Goal: Task Accomplishment & Management: Manage account settings

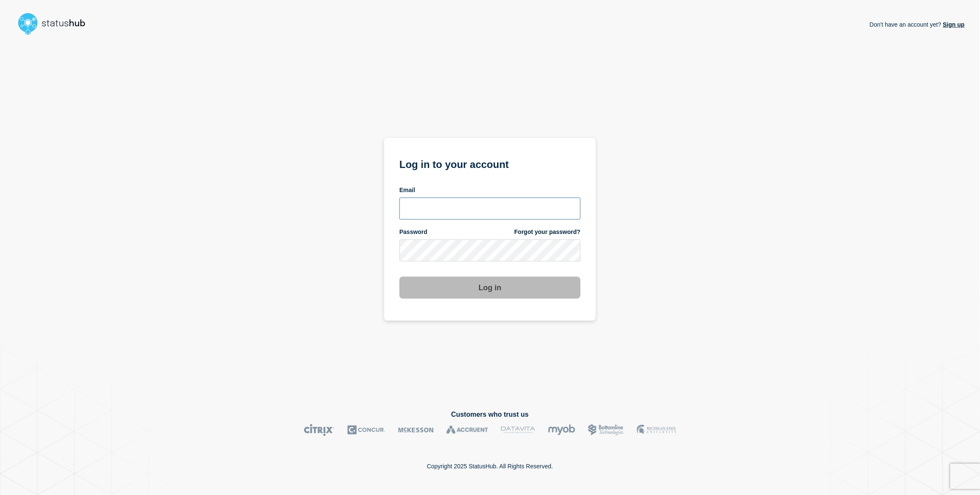
click at [452, 212] on input "email input" at bounding box center [490, 209] width 181 height 22
type input "[PERSON_NAME][EMAIL_ADDRESS][PERSON_NAME][DOMAIN_NAME]"
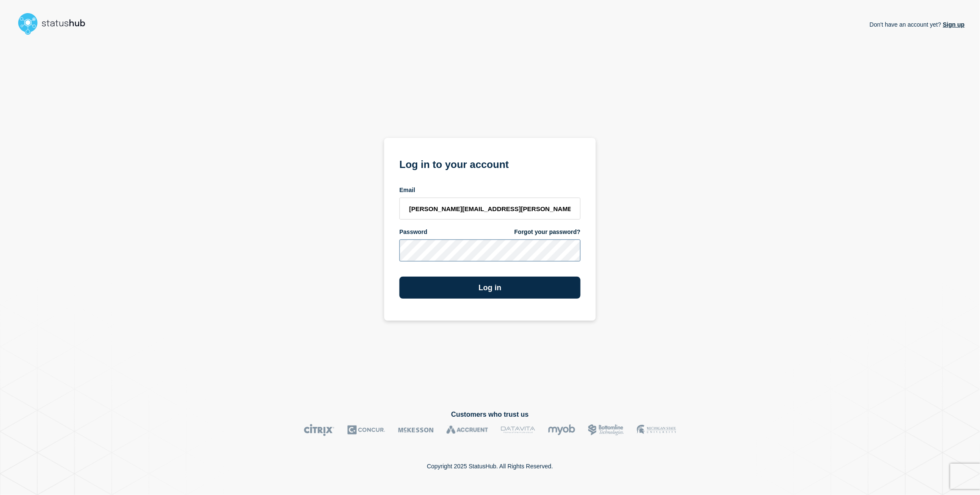
click at [400, 277] on button "Log in" at bounding box center [490, 288] width 181 height 22
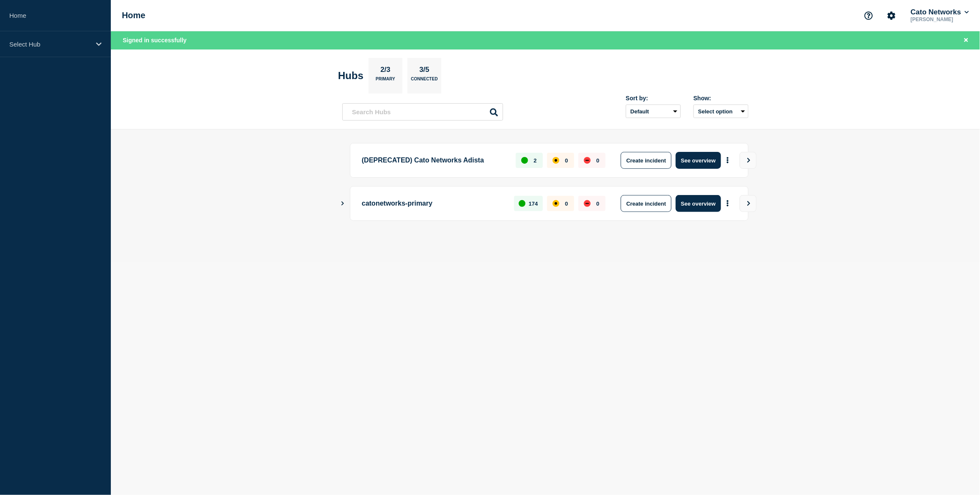
click at [251, 228] on main "(DEPRECATED) Cato Networks Adista 2 0 0 Create incident See overview catonetwor…" at bounding box center [545, 196] width 869 height 133
click at [889, 18] on icon "Account settings" at bounding box center [892, 15] width 8 height 8
click at [883, 52] on link "Team Members" at bounding box center [893, 49] width 44 height 7
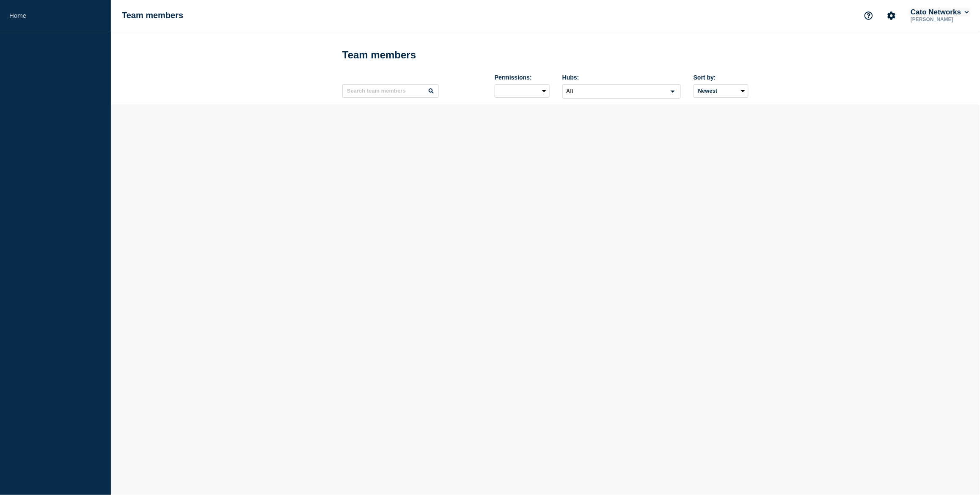
click at [963, 10] on button "Cato Networks" at bounding box center [940, 12] width 62 height 8
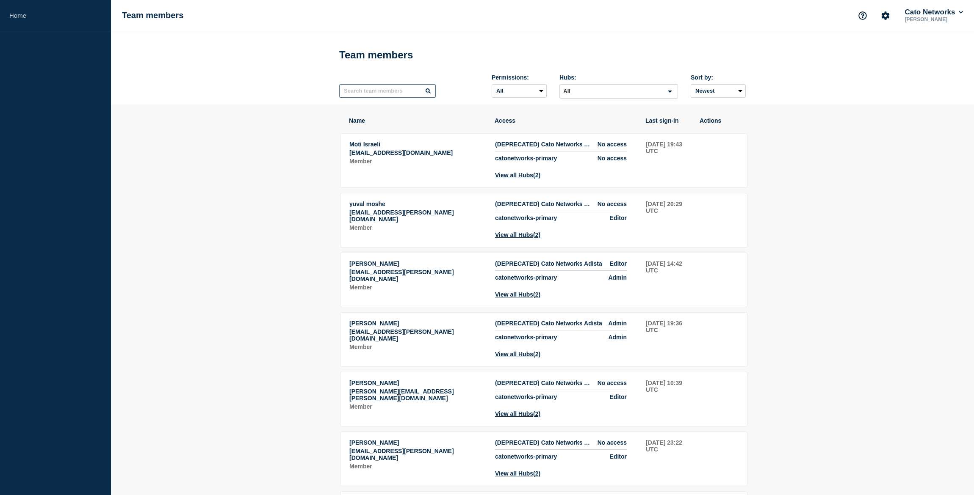
click at [383, 92] on input "text" at bounding box center [387, 91] width 97 height 14
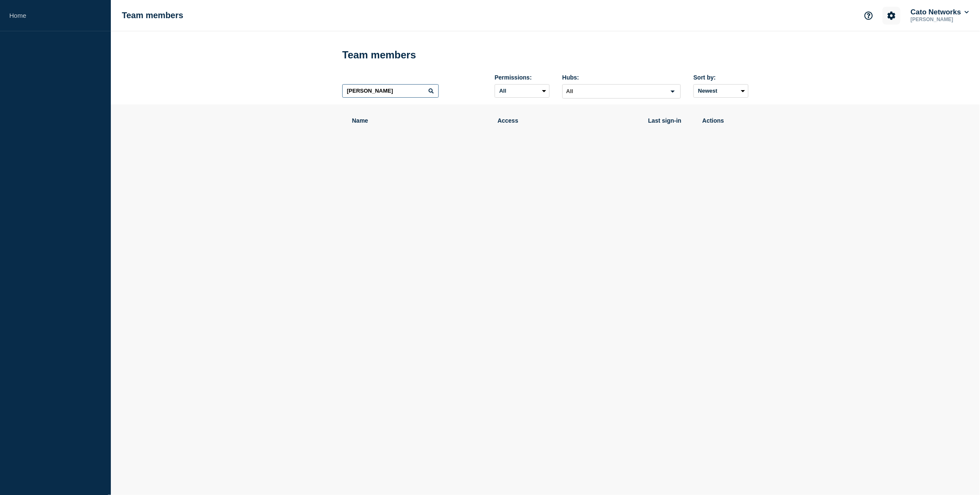
type input "[PERSON_NAME]"
click at [884, 17] on button "Account settings" at bounding box center [892, 16] width 18 height 18
click at [628, 185] on div "Name Access Last sign-in Actions" at bounding box center [545, 154] width 406 height 99
click at [959, 17] on p "[PERSON_NAME]" at bounding box center [940, 20] width 62 height 6
click at [958, 14] on button "Cato Networks" at bounding box center [940, 12] width 62 height 8
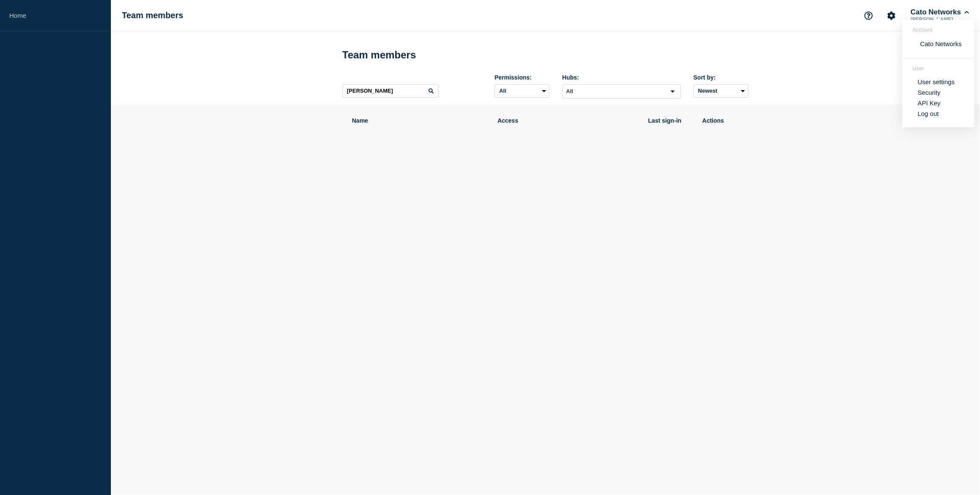
click at [935, 85] on link "User settings" at bounding box center [936, 81] width 37 height 7
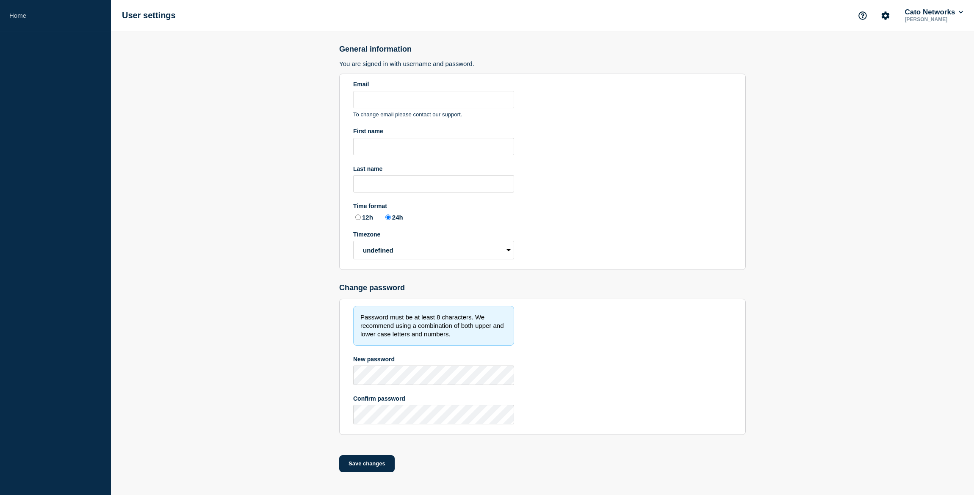
type input "[PERSON_NAME][EMAIL_ADDRESS][PERSON_NAME][DOMAIN_NAME]"
type input "Larry"
type input "Alvarez"
radio input "true"
select select "hub"
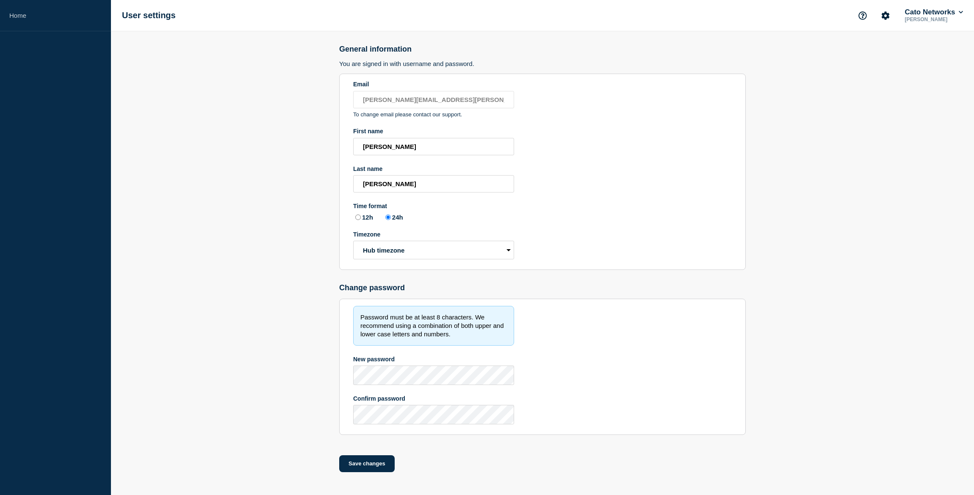
click at [832, 92] on main "General information You are signed in with username and password. Email larry.a…" at bounding box center [542, 261] width 863 height 461
click at [916, 11] on button "Cato Networks" at bounding box center [933, 12] width 62 height 8
click at [930, 117] on button "Log out" at bounding box center [921, 113] width 21 height 7
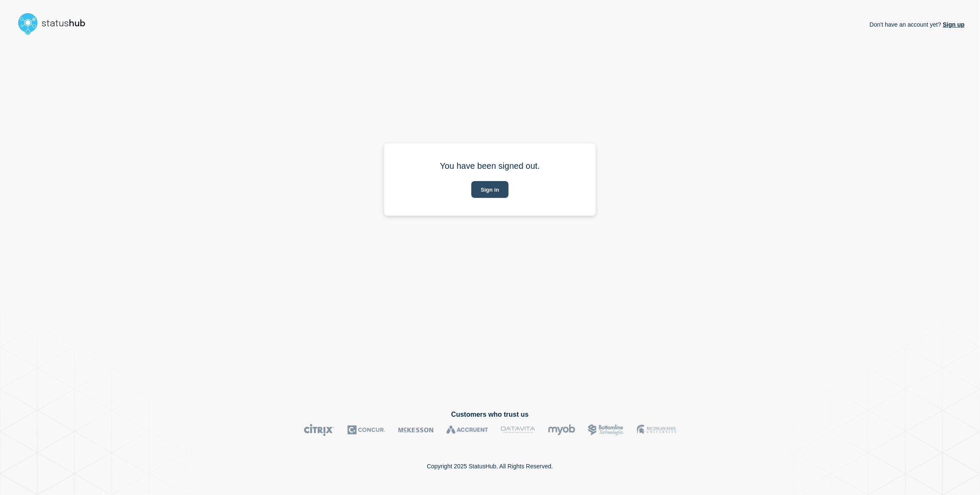
click at [483, 190] on button "Sign in" at bounding box center [490, 189] width 37 height 17
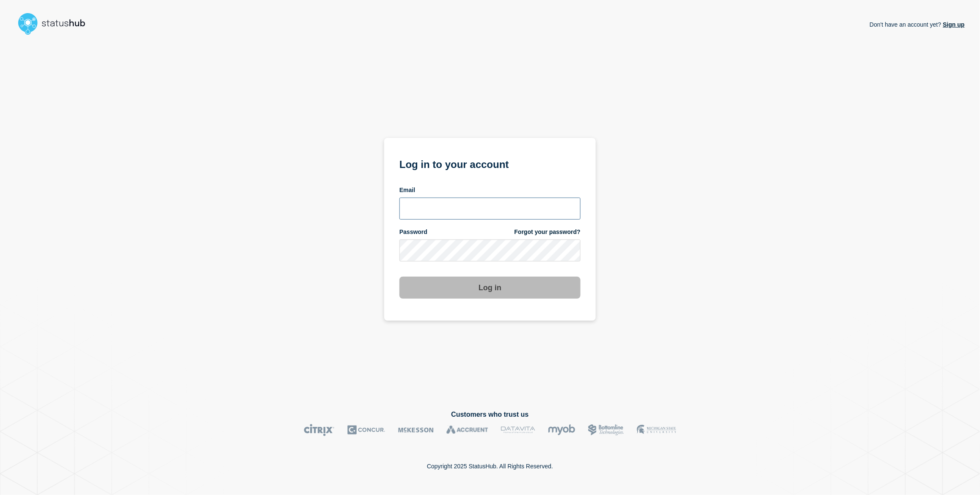
click at [477, 209] on input "email input" at bounding box center [490, 209] width 181 height 22
type input "[EMAIL_ADDRESS][DOMAIN_NAME]"
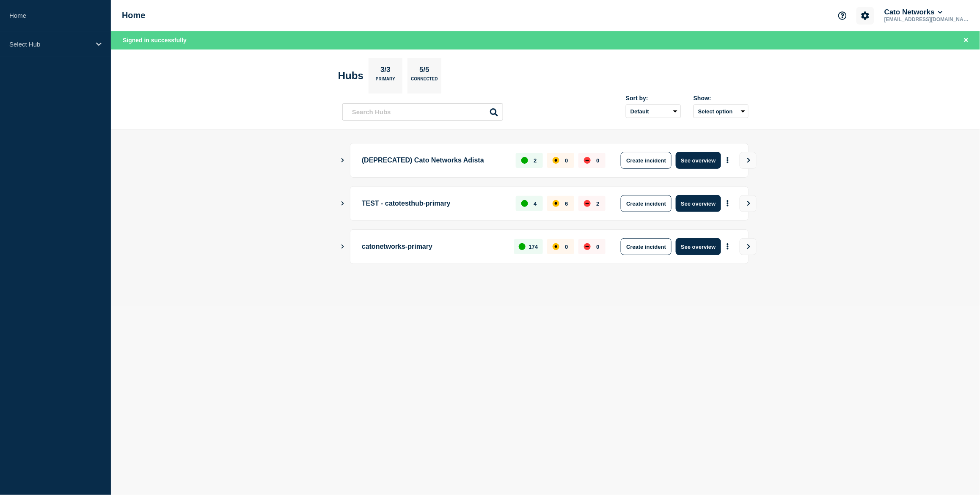
click at [870, 15] on icon "Account settings" at bounding box center [866, 15] width 8 height 8
click at [890, 53] on link "Team Members" at bounding box center [891, 49] width 44 height 7
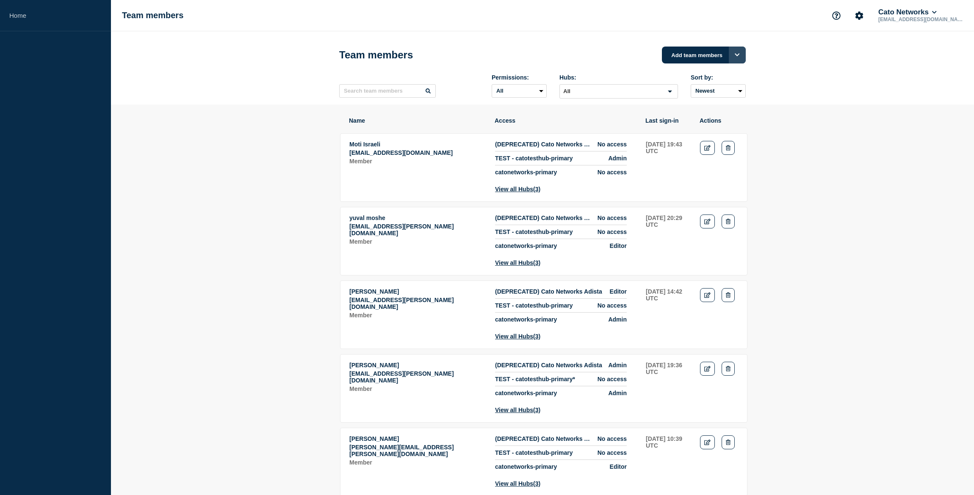
click at [736, 56] on icon "Options" at bounding box center [736, 54] width 5 height 3
drag, startPoint x: 811, startPoint y: 106, endPoint x: 783, endPoint y: 126, distance: 34.0
click at [811, 105] on header "Team members Add team members Add team members Add single member to Connected H…" at bounding box center [542, 67] width 863 height 73
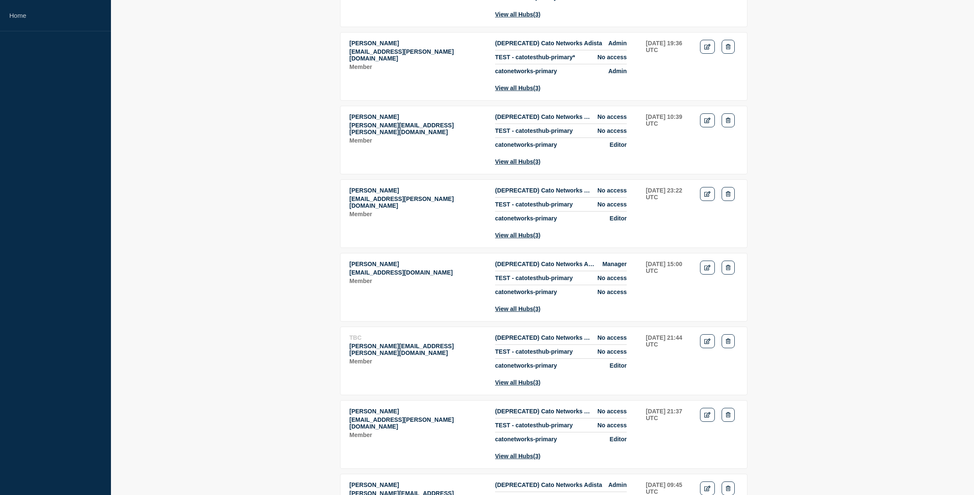
scroll to position [349, 0]
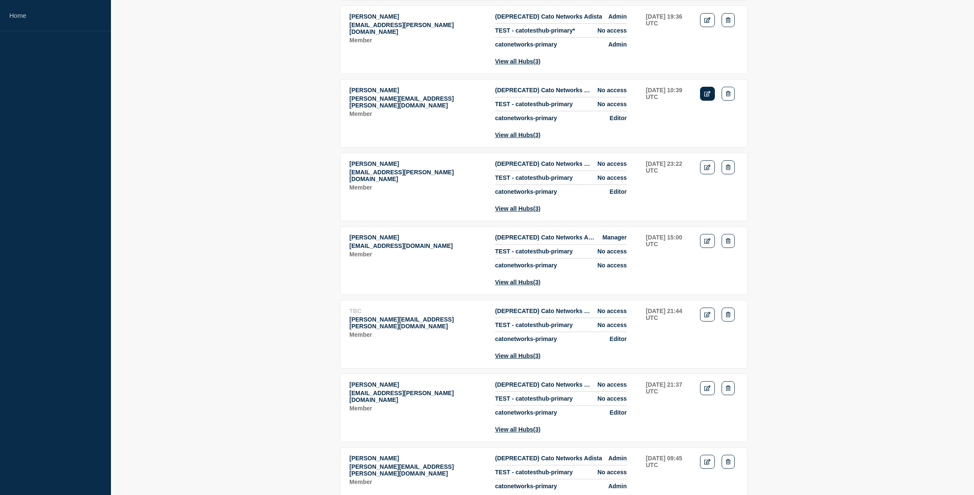
click at [709, 97] on icon "Edit" at bounding box center [707, 94] width 6 height 6
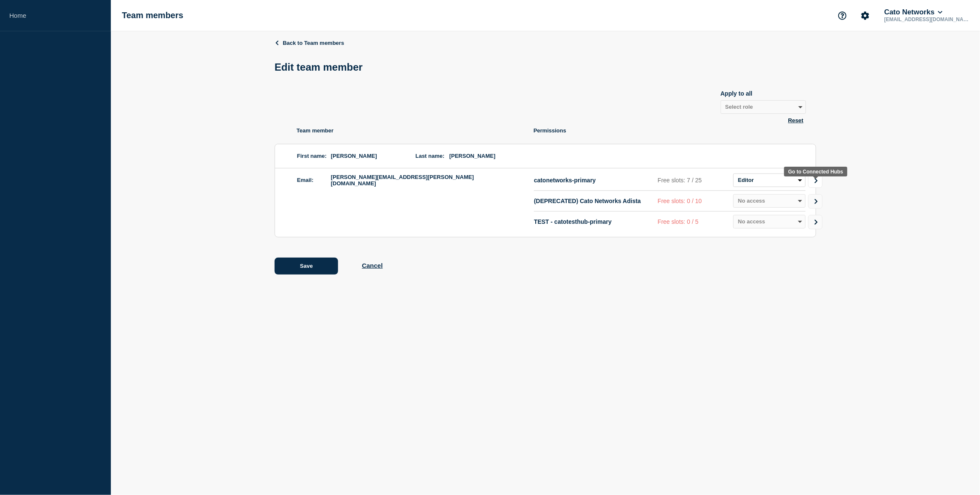
click at [816, 183] on icon "Go to Connected Hubs" at bounding box center [817, 180] width 6 height 5
click at [875, 308] on body "Home Team members Cato Networks noc@catonetworks.com Back to Primary Hubs Edit …" at bounding box center [490, 247] width 980 height 495
click at [473, 349] on body "Home Team members Cato Networks noc@catonetworks.com Back to Primary Hubs Edit …" at bounding box center [490, 247] width 980 height 495
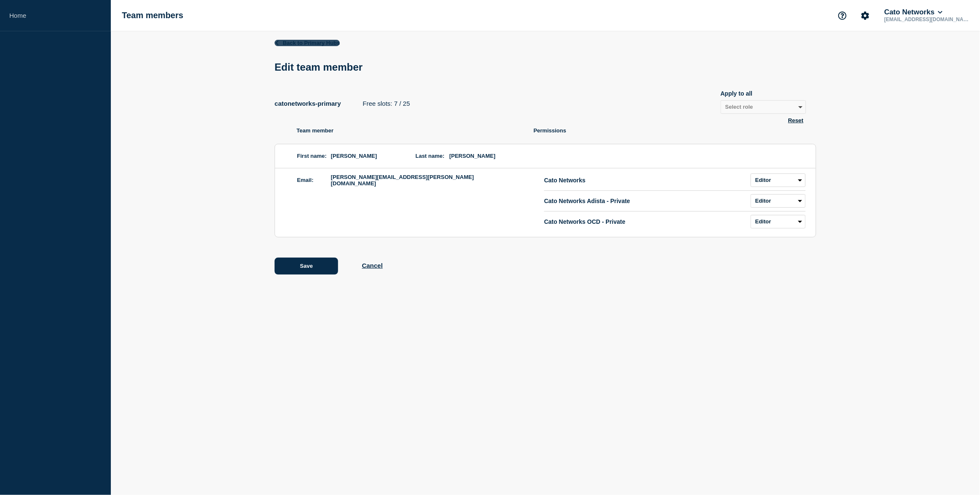
click at [304, 45] on link "Back to Primary Hubs" at bounding box center [307, 43] width 65 height 6
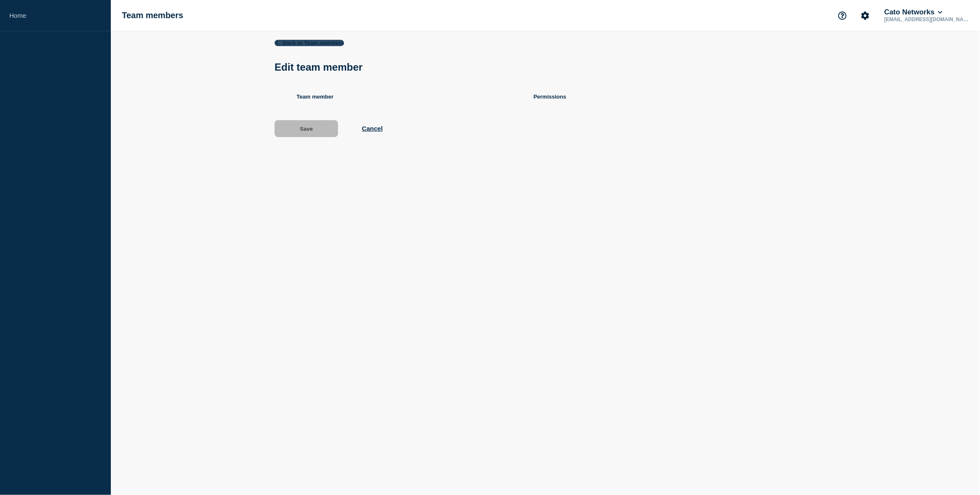
click at [304, 45] on link "Back to Team members" at bounding box center [309, 43] width 69 height 6
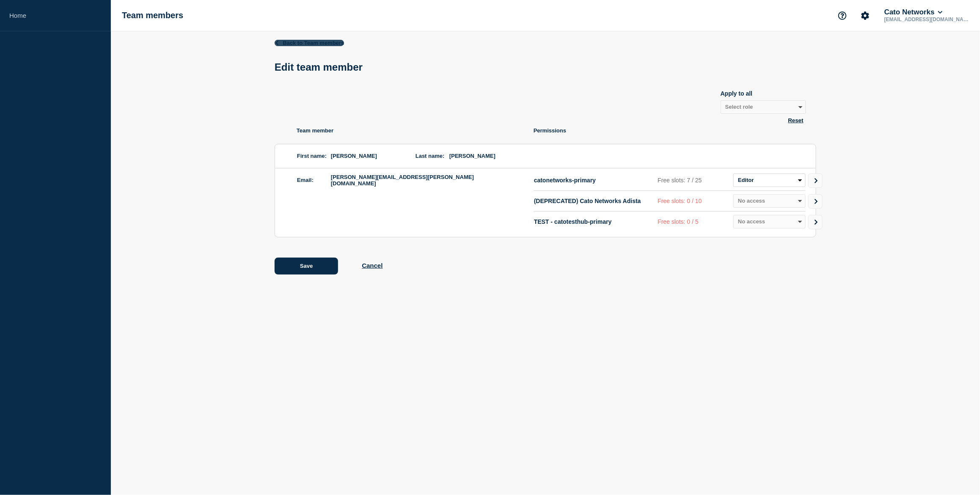
click at [301, 41] on link "Back to Team members" at bounding box center [309, 43] width 69 height 6
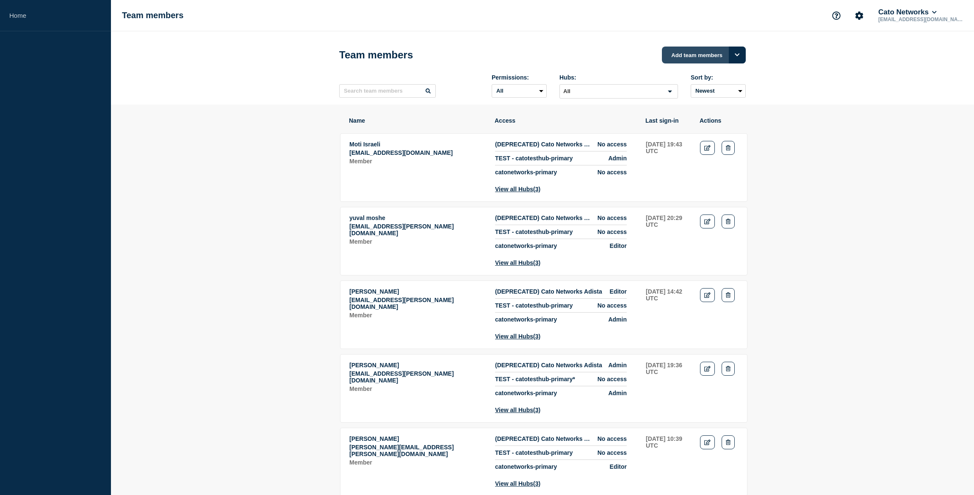
click at [698, 59] on button "Add team members" at bounding box center [704, 55] width 84 height 17
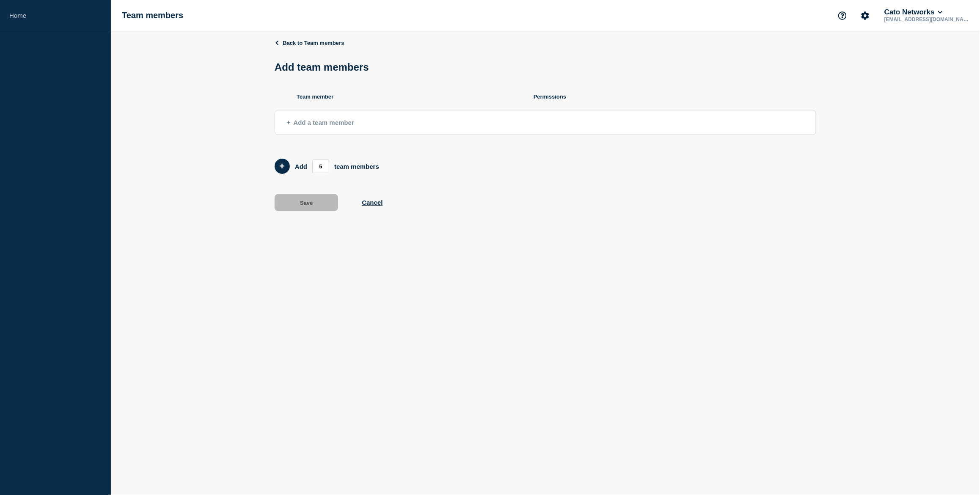
click at [325, 126] on span "Add a team member" at bounding box center [320, 122] width 67 height 7
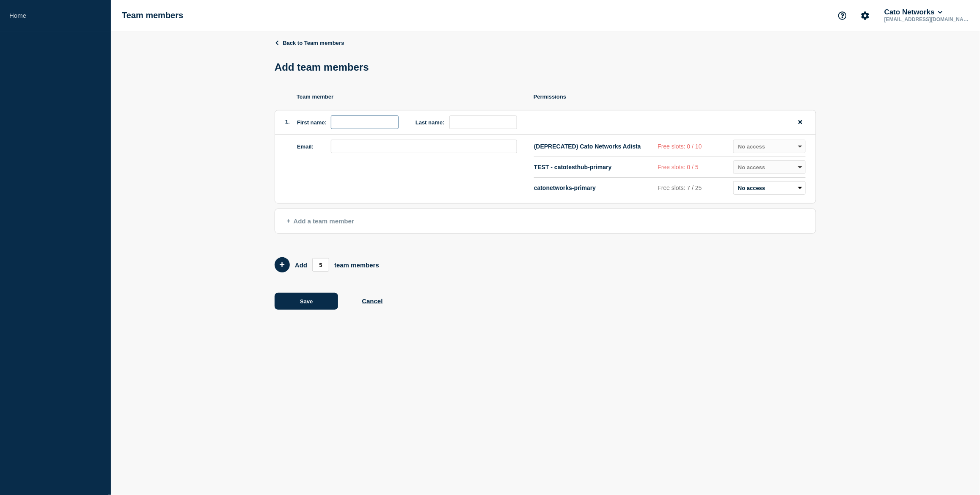
click at [377, 129] on input "first name" at bounding box center [365, 123] width 68 height 14
type input "Ned"
type input "Bautil"
click at [459, 149] on input "email" at bounding box center [424, 147] width 186 height 14
paste input "[EMAIL_ADDRESS][DOMAIN_NAME]"
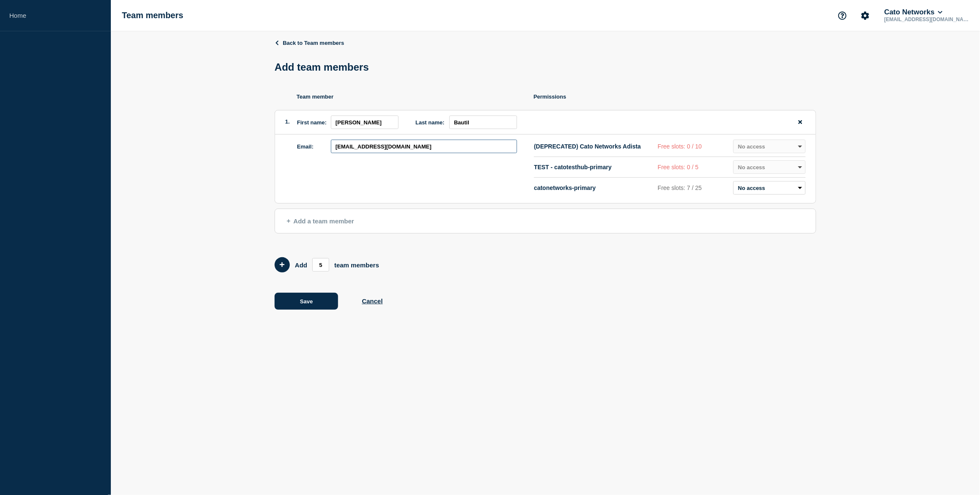
type input "[EMAIL_ADDRESS][DOMAIN_NAME]"
click at [505, 285] on div "Back to Team members Add team members Team member Permissions 1. First name: Ne…" at bounding box center [546, 180] width 542 height 299
click at [783, 195] on select "Admin Manager Editor No access" at bounding box center [770, 188] width 72 height 14
select select "2"
click at [734, 186] on select "Admin Manager Editor No access" at bounding box center [770, 188] width 72 height 14
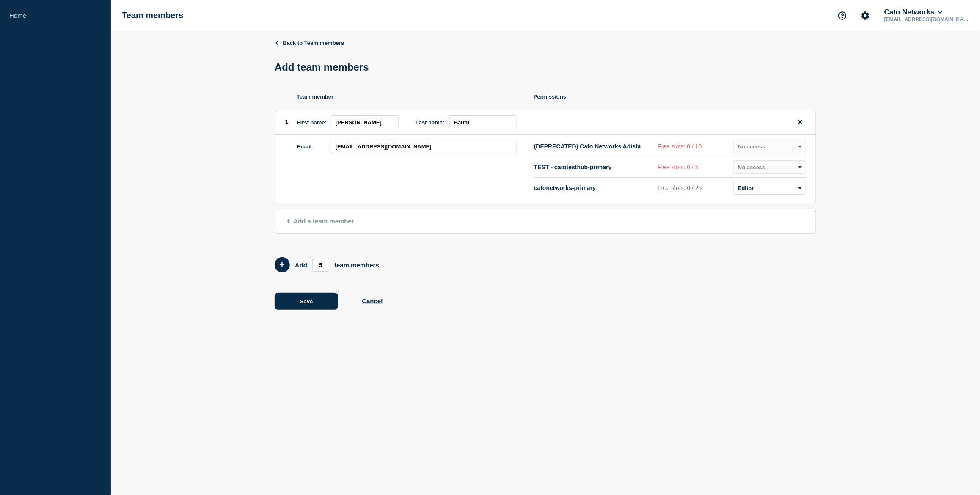
click at [675, 338] on body "Home Team members Cato Networks noc@catonetworks.com Back to Team members Add t…" at bounding box center [490, 247] width 980 height 495
click at [311, 310] on button "Save" at bounding box center [306, 301] width 63 height 17
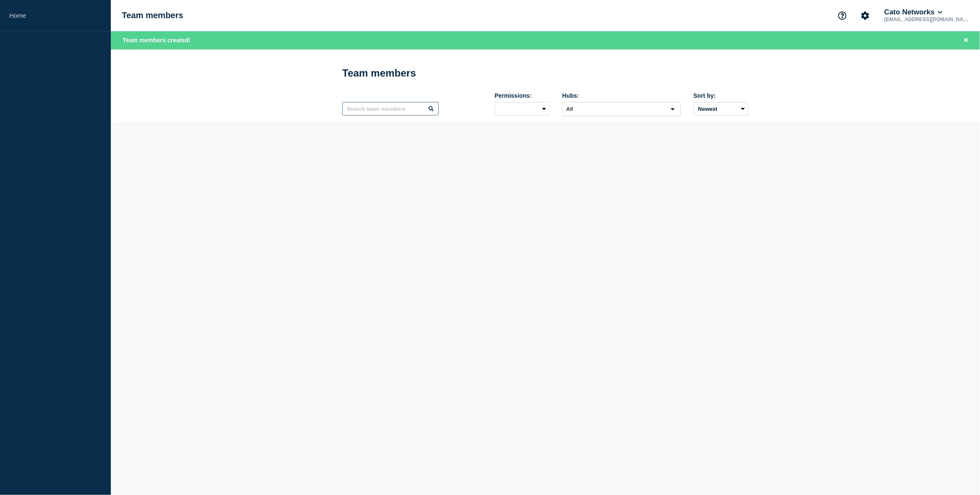
click at [368, 113] on input "text" at bounding box center [390, 109] width 97 height 14
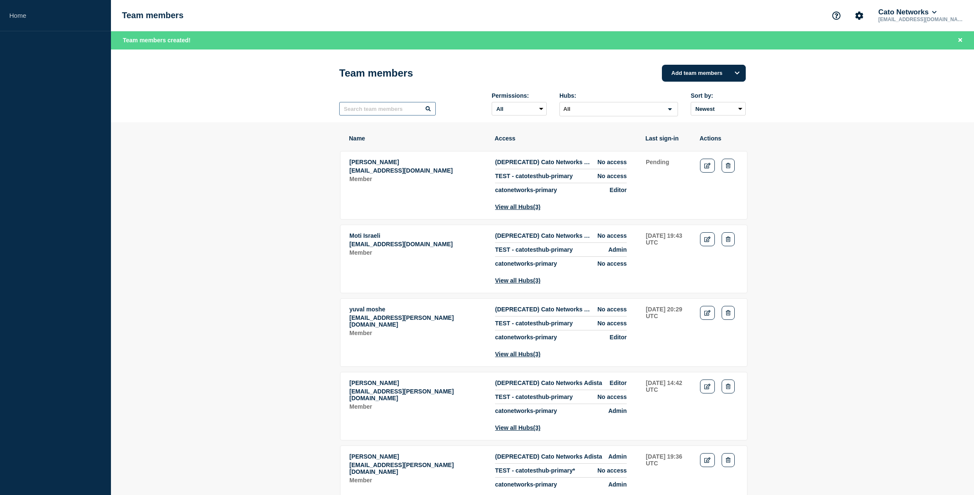
click at [368, 113] on input "text" at bounding box center [387, 109] width 97 height 14
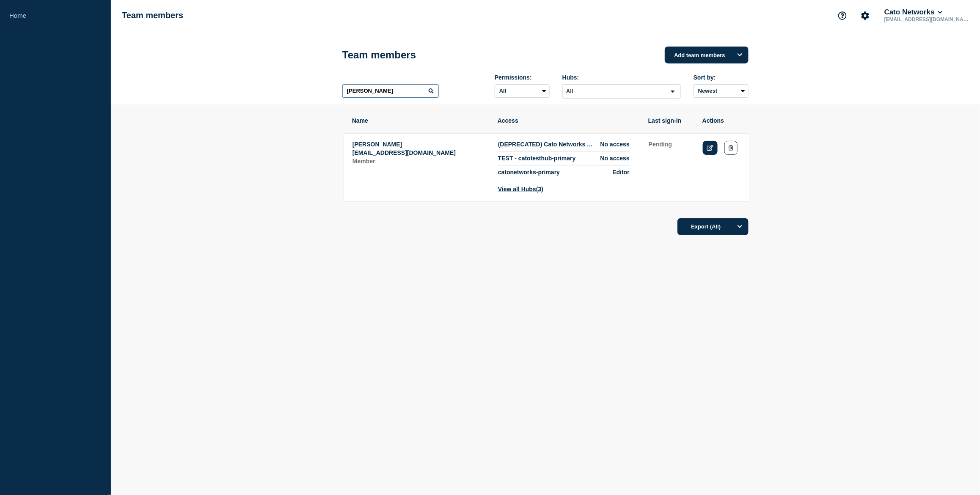
type input "[PERSON_NAME]"
click at [711, 151] on icon "Edit" at bounding box center [710, 148] width 6 height 6
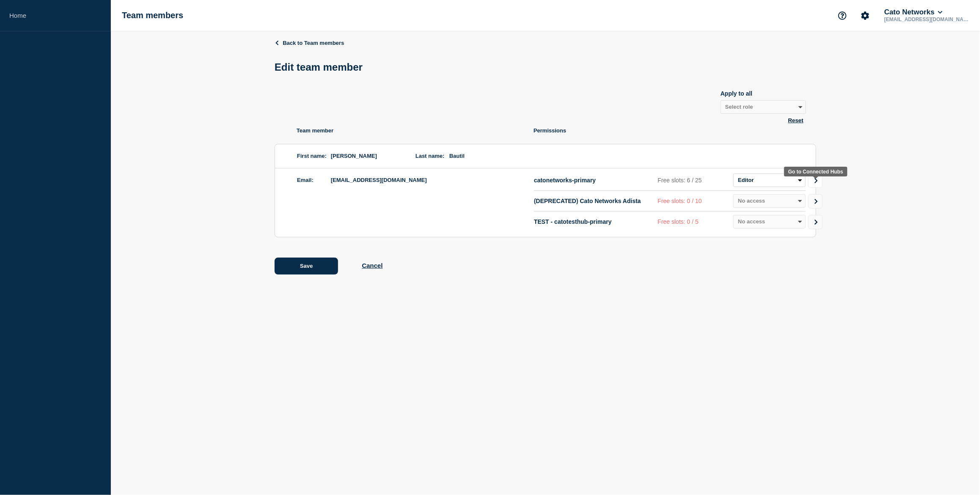
click at [818, 183] on icon "Go to Connected Hubs" at bounding box center [817, 180] width 6 height 5
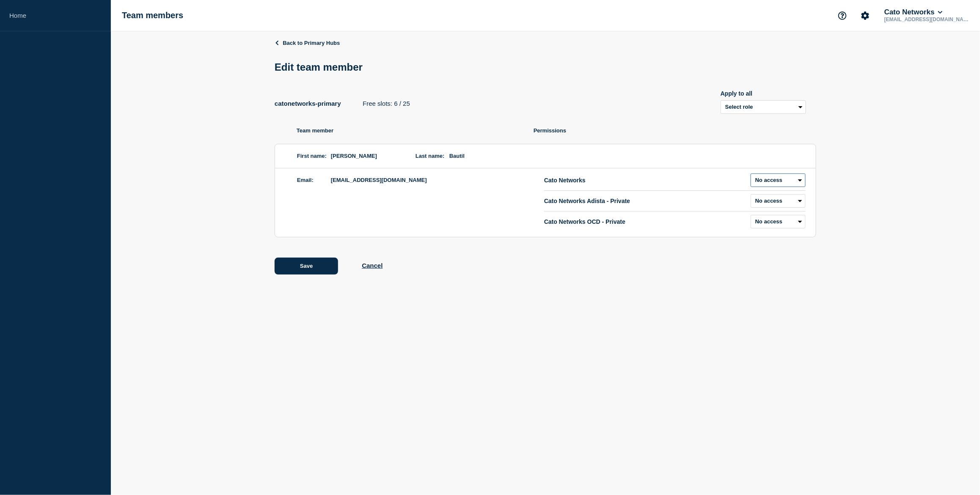
click at [774, 187] on select "Admin Manager Editor No access" at bounding box center [778, 181] width 55 height 14
select select "2"
click at [751, 179] on select "Admin Manager Editor No access" at bounding box center [778, 181] width 55 height 14
click at [771, 205] on select "Admin Manager Editor No access" at bounding box center [778, 201] width 55 height 14
select select "2"
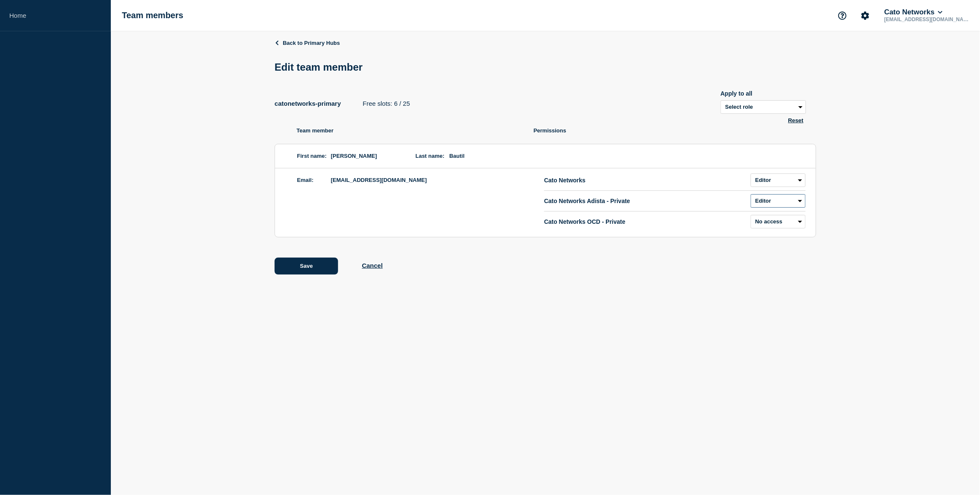
click at [751, 200] on select "Admin Manager Editor No access" at bounding box center [778, 201] width 55 height 14
click at [774, 227] on select "Admin Manager Editor No access" at bounding box center [778, 222] width 55 height 14
select select "2"
click at [751, 221] on select "Admin Manager Editor No access" at bounding box center [778, 222] width 55 height 14
click at [855, 223] on div "Back to Primary Hubs Edit team member catonetworks-primary Free slots: 6 / 25 A…" at bounding box center [545, 163] width 869 height 264
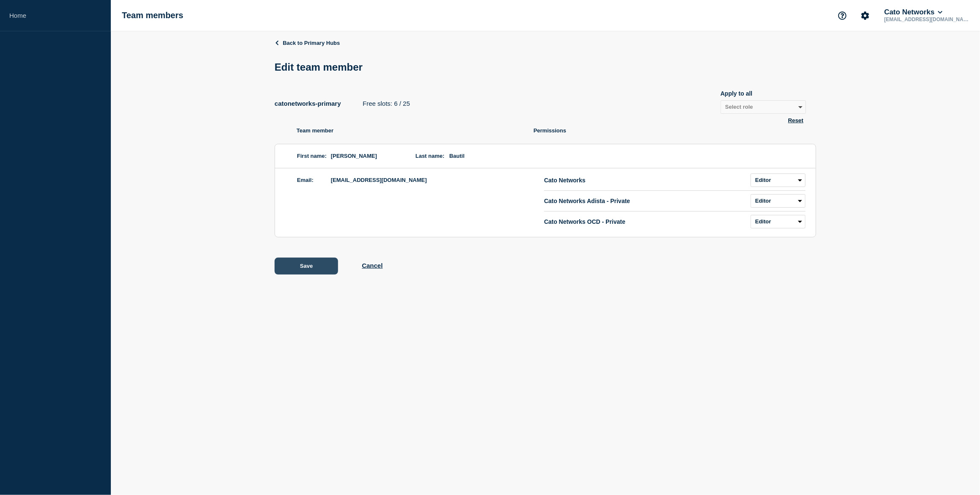
click at [301, 274] on button "Save" at bounding box center [306, 266] width 63 height 17
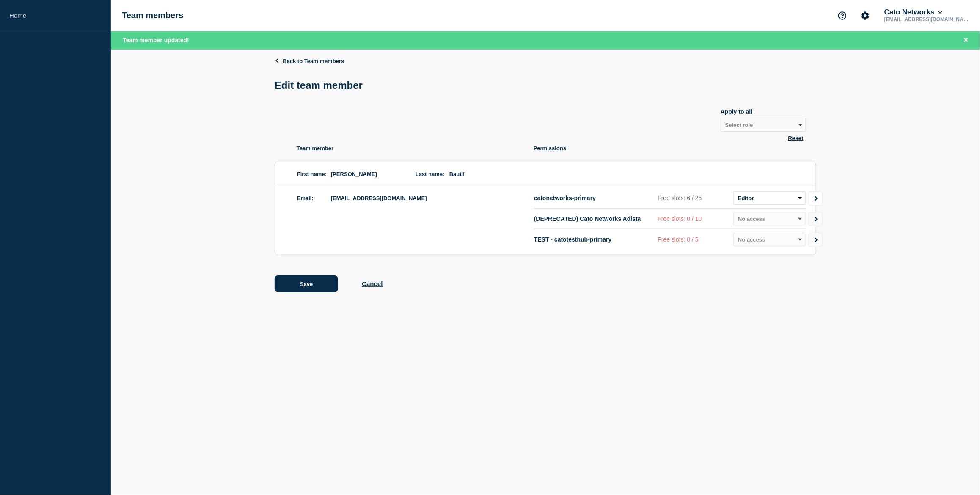
click at [817, 201] on icon "Go to Connected Hubs" at bounding box center [816, 198] width 3 height 5
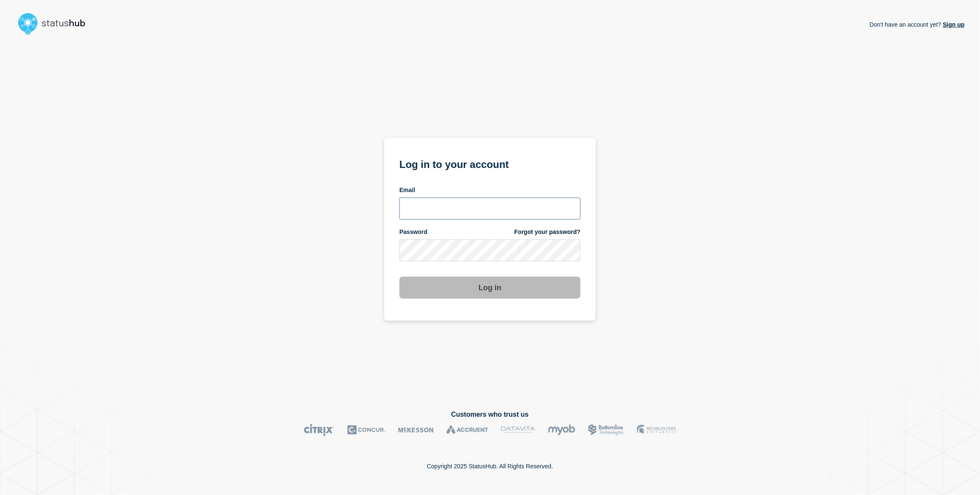
click at [441, 215] on input "email input" at bounding box center [490, 209] width 181 height 22
type input "[PERSON_NAME][EMAIL_ADDRESS][PERSON_NAME][DOMAIN_NAME]"
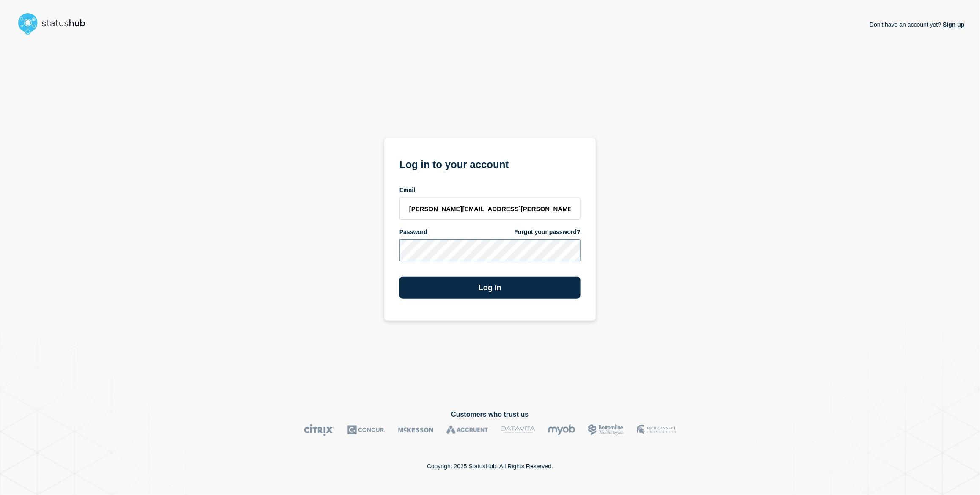
click at [400, 277] on button "Log in" at bounding box center [490, 288] width 181 height 22
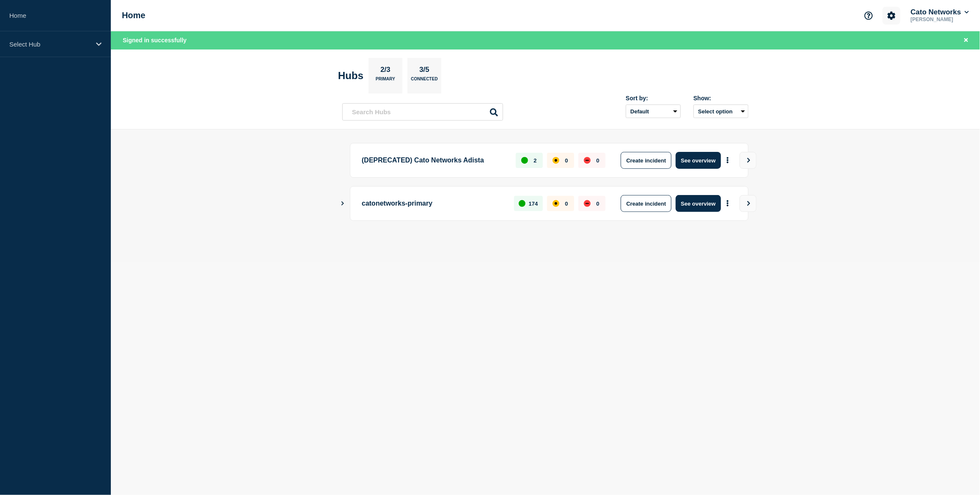
click at [892, 19] on button "Account settings" at bounding box center [892, 16] width 18 height 18
click at [891, 53] on link "Team Members" at bounding box center [893, 49] width 44 height 7
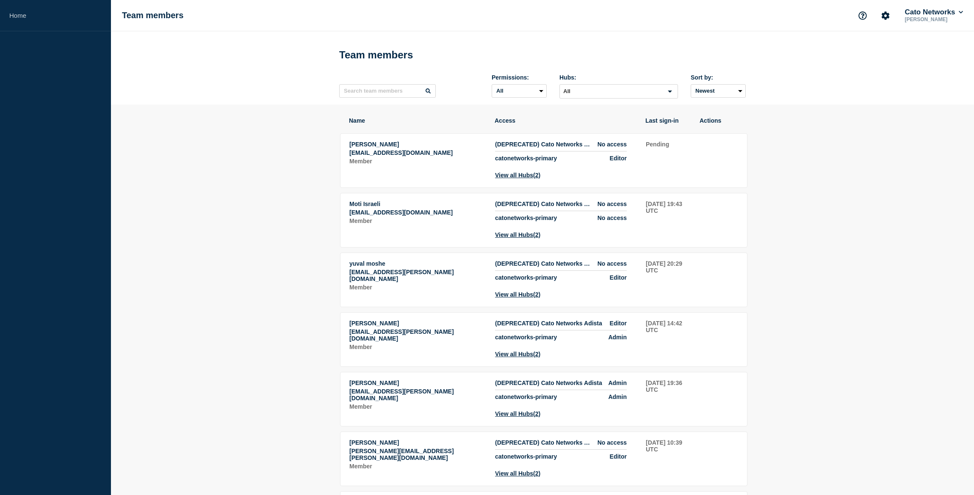
click at [379, 148] on p "[PERSON_NAME]" at bounding box center [417, 144] width 136 height 7
click at [361, 148] on span "[PERSON_NAME]" at bounding box center [374, 144] width 50 height 7
click at [381, 98] on input "text" at bounding box center [387, 91] width 97 height 14
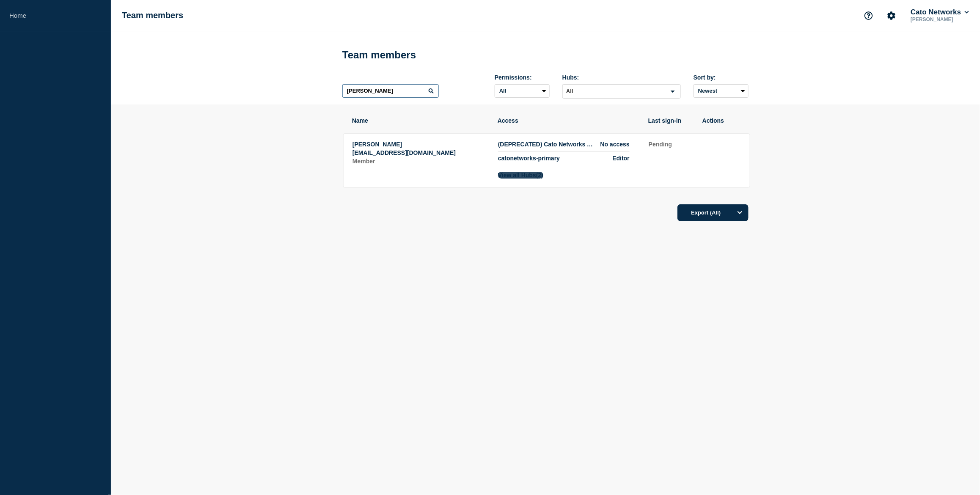
type input "[PERSON_NAME]"
click at [525, 179] on button "View all Hubs (2)" at bounding box center [520, 175] width 45 height 7
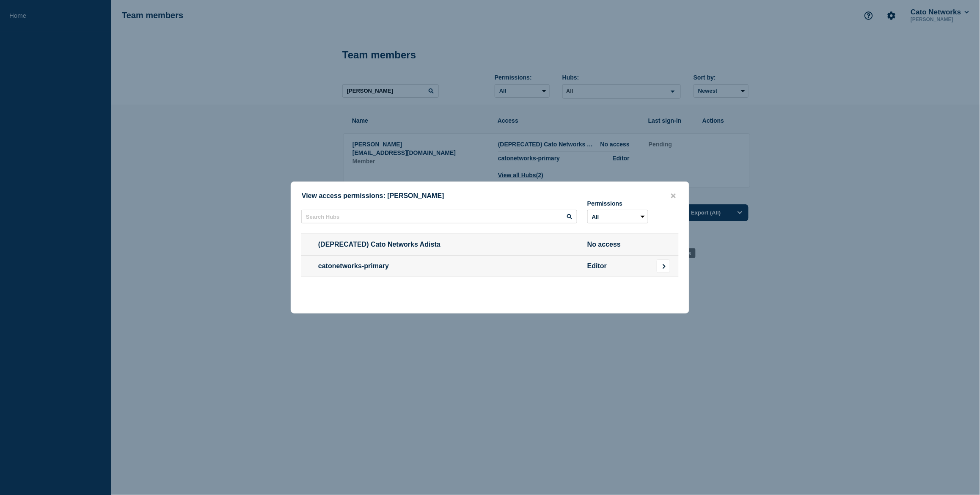
click at [665, 267] on icon "Go to Connected Hubs" at bounding box center [665, 266] width 6 height 5
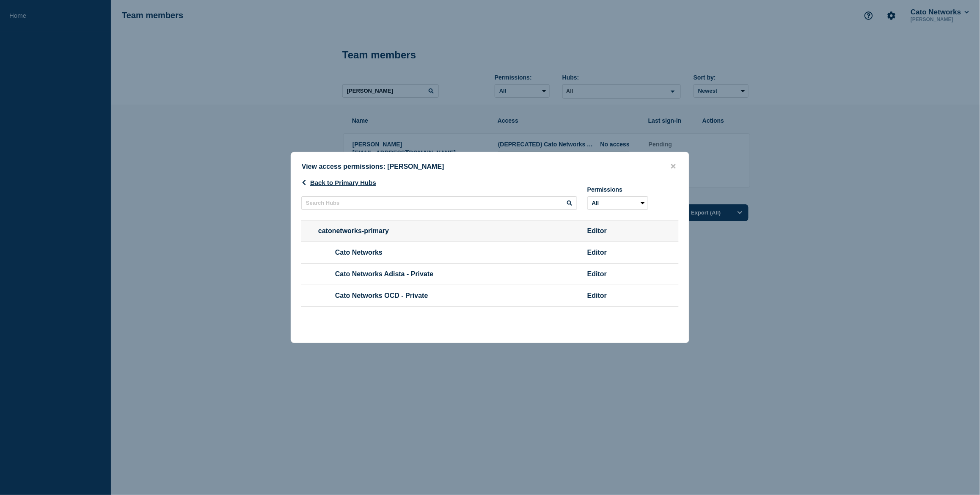
click at [610, 238] on li "catonetworks-primary Editor" at bounding box center [490, 231] width 378 height 22
click at [673, 164] on icon "close button" at bounding box center [673, 166] width 5 height 5
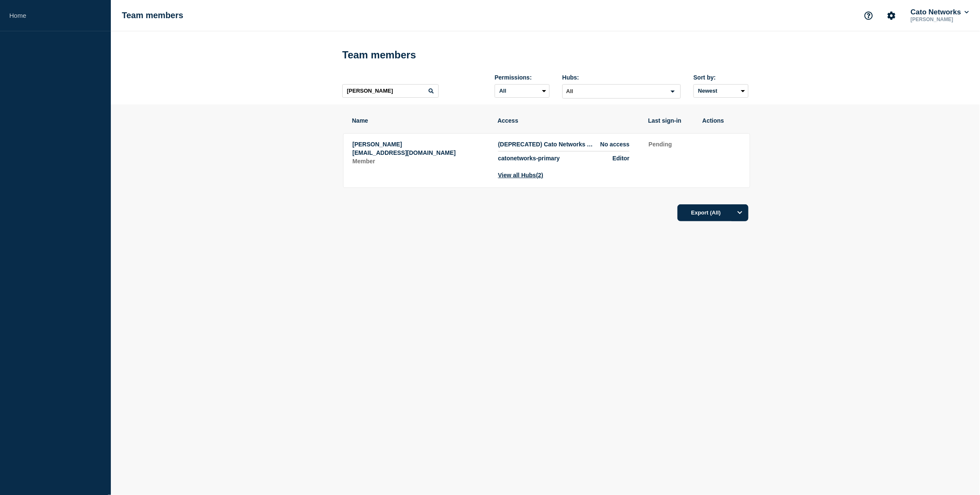
drag, startPoint x: 874, startPoint y: 158, endPoint x: 941, endPoint y: 30, distance: 144.1
click at [876, 154] on section "Name Access Last sign-in Actions [PERSON_NAME] [EMAIL_ADDRESS][DOMAIN_NAME] Mem…" at bounding box center [545, 193] width 869 height 177
